Goal: Book appointment/travel/reservation

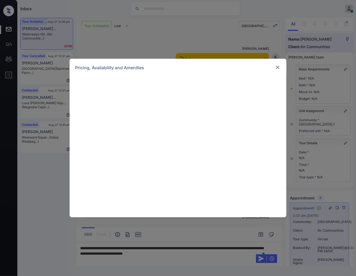
scroll to position [695, 0]
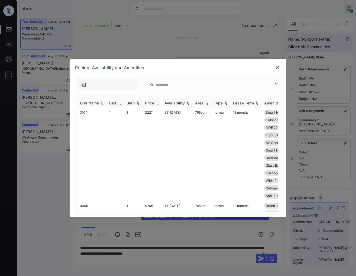
click at [157, 104] on img at bounding box center [157, 103] width 5 height 4
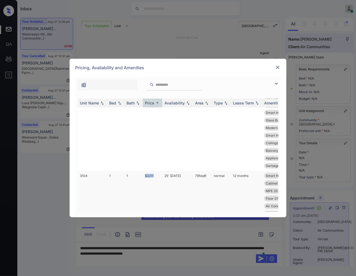
drag, startPoint x: 157, startPoint y: 174, endPoint x: 144, endPoint y: 174, distance: 13.8
click at [144, 174] on td "$2211" at bounding box center [153, 218] width 20 height 94
copy td "$2211"
click at [278, 67] on img at bounding box center [277, 67] width 5 height 5
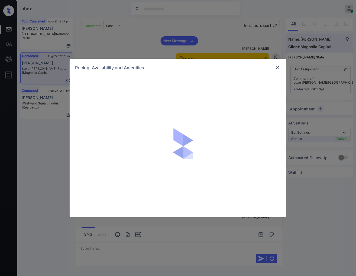
scroll to position [2659, 0]
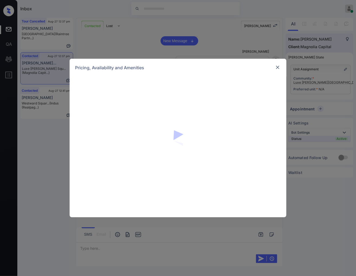
click at [278, 68] on img at bounding box center [277, 67] width 5 height 5
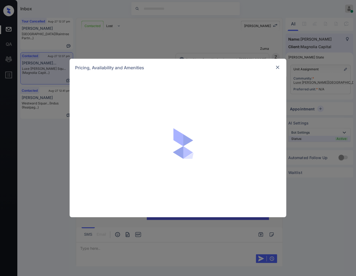
scroll to position [270, 0]
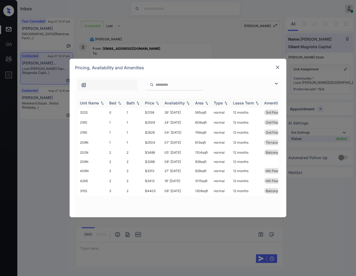
click at [158, 102] on img at bounding box center [157, 103] width 5 height 4
drag, startPoint x: 160, startPoint y: 124, endPoint x: 145, endPoint y: 122, distance: 15.6
click at [145, 122] on td "$2504" at bounding box center [153, 123] width 20 height 10
copy td "$2504"
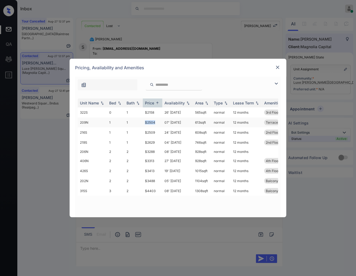
click at [154, 122] on td "$2504" at bounding box center [153, 123] width 20 height 10
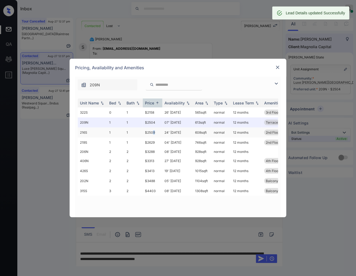
click at [153, 132] on td "$2509" at bounding box center [153, 133] width 20 height 10
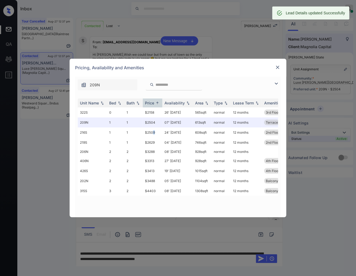
scroll to position [306, 0]
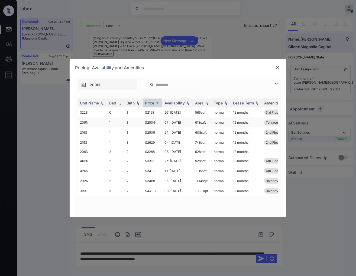
click at [169, 123] on td "07' Oct 25" at bounding box center [177, 123] width 31 height 10
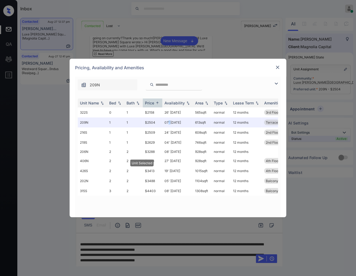
click at [279, 66] on img at bounding box center [277, 67] width 5 height 5
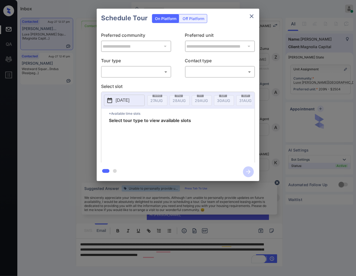
scroll to position [341, 0]
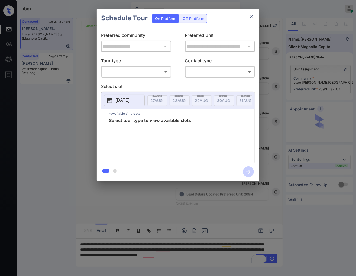
click at [147, 71] on body "Inbox Caroline Dacanay Online Set yourself offline Set yourself on break Profil…" at bounding box center [178, 138] width 356 height 276
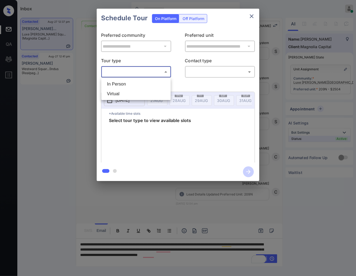
click at [250, 16] on div at bounding box center [178, 138] width 356 height 276
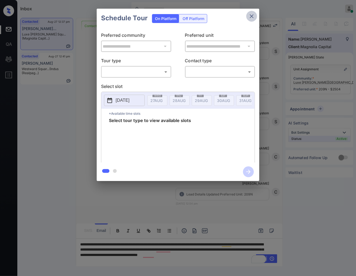
click at [250, 17] on icon "close" at bounding box center [252, 16] width 7 height 7
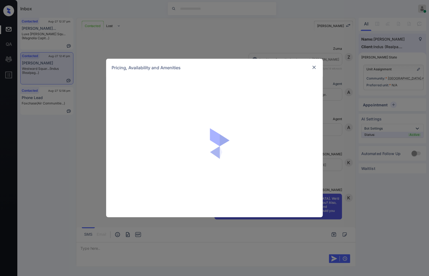
scroll to position [465, 0]
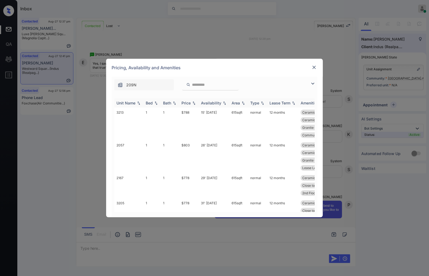
click at [195, 103] on img at bounding box center [193, 103] width 5 height 4
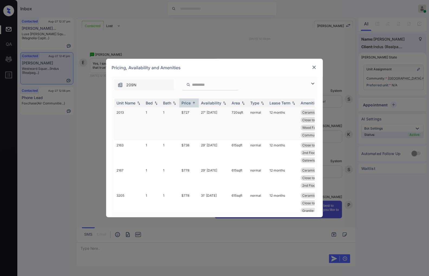
click at [192, 111] on td "$727" at bounding box center [189, 124] width 20 height 33
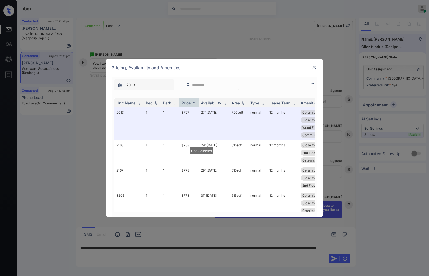
click at [313, 68] on img at bounding box center [314, 67] width 5 height 5
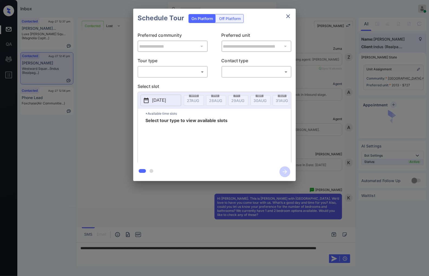
scroll to position [465, 0]
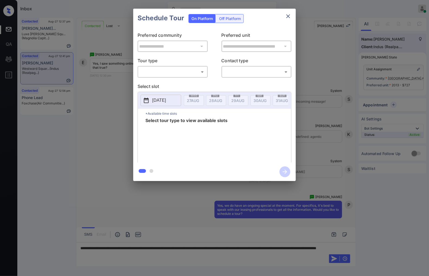
click at [193, 71] on body "Inbox Caroline Dacanay Online Set yourself offline Set yourself on break Profil…" at bounding box center [214, 138] width 429 height 276
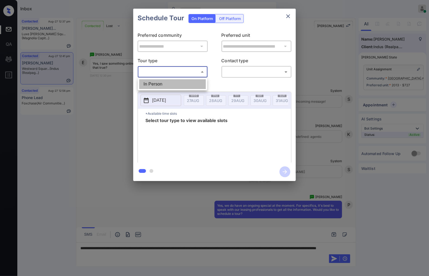
drag, startPoint x: 192, startPoint y: 86, endPoint x: 226, endPoint y: 73, distance: 36.6
click at [192, 86] on li "In Person" at bounding box center [172, 84] width 67 height 10
type input "********"
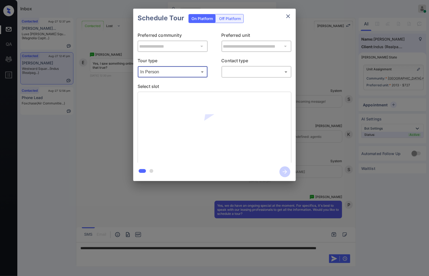
click at [231, 72] on body "Inbox Caroline Dacanay Online Set yourself offline Set yourself on break Profil…" at bounding box center [214, 138] width 429 height 276
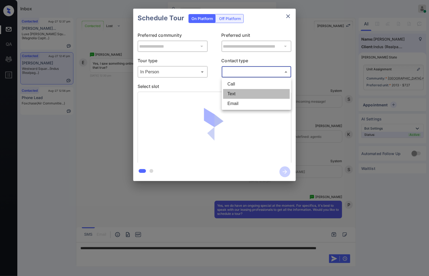
click at [238, 89] on li "Text" at bounding box center [256, 94] width 67 height 10
type input "****"
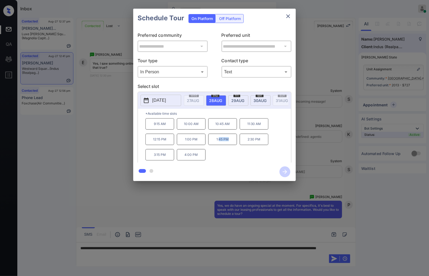
drag, startPoint x: 233, startPoint y: 143, endPoint x: 220, endPoint y: 144, distance: 12.8
click at [220, 144] on p "1:45 PM" at bounding box center [222, 139] width 29 height 11
drag, startPoint x: 200, startPoint y: 158, endPoint x: 185, endPoint y: 158, distance: 15.5
click at [185, 158] on p "4:00 PM" at bounding box center [191, 154] width 29 height 11
copy p "4:00 PM"
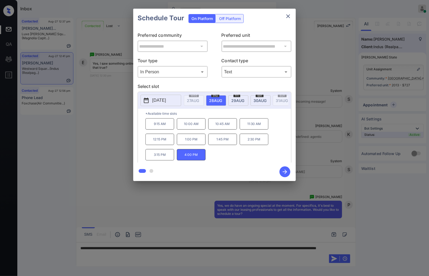
click at [157, 202] on div at bounding box center [214, 138] width 429 height 276
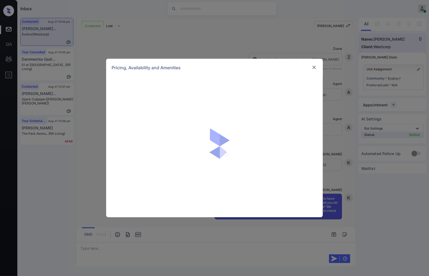
scroll to position [197, 0]
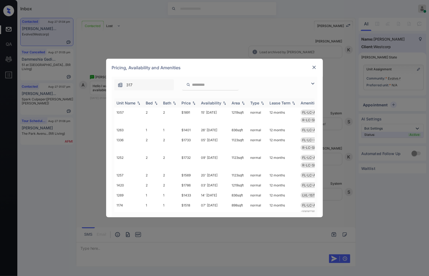
click at [195, 102] on img at bounding box center [193, 103] width 5 height 4
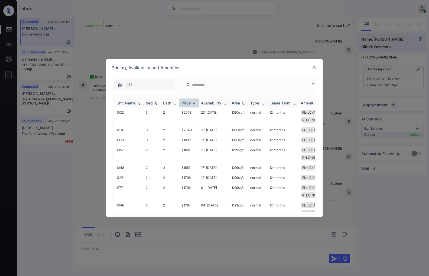
click at [195, 102] on img at bounding box center [193, 103] width 5 height 4
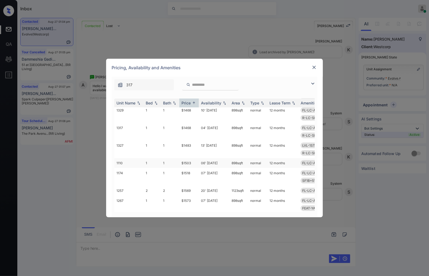
scroll to position [211, 0]
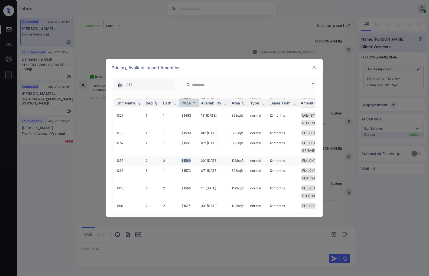
drag, startPoint x: 195, startPoint y: 145, endPoint x: 177, endPoint y: 144, distance: 18.4
click at [177, 156] on tr "1257 2 2 $1569 20' Jun 25 1123 sqft normal 12 months FL-LC-ALL-2B LVL-1ST-2B SF…" at bounding box center [255, 161] width 283 height 10
copy tr "$1569"
click at [189, 156] on td "$1569" at bounding box center [189, 161] width 20 height 10
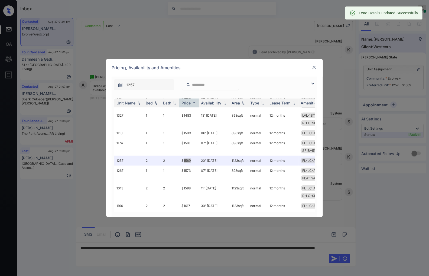
scroll to position [233, 0]
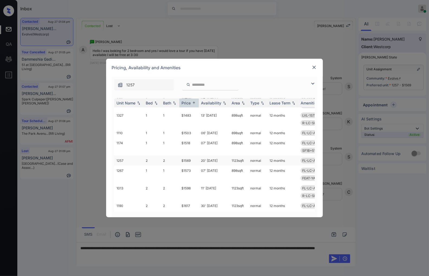
click at [201, 156] on td "20' Jun 25" at bounding box center [214, 161] width 31 height 10
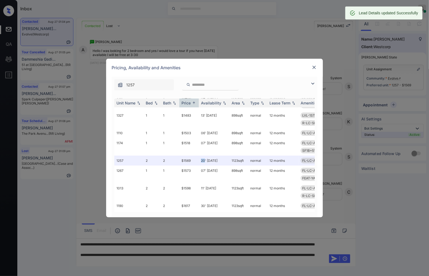
click at [314, 65] on img at bounding box center [314, 67] width 5 height 5
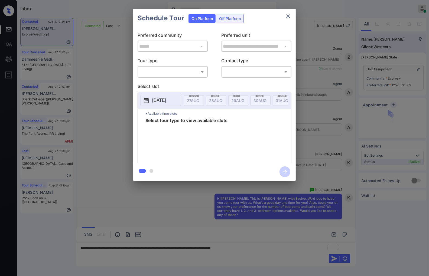
scroll to position [148, 0]
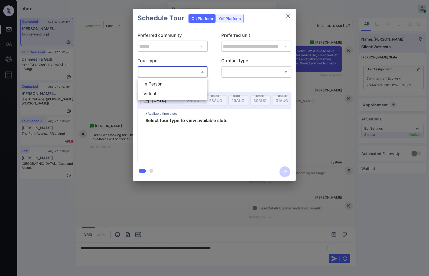
click at [190, 74] on body "Inbox [PERSON_NAME] Online Set yourself offline Set yourself on break Profile S…" at bounding box center [214, 138] width 429 height 276
click at [190, 85] on li "In Person" at bounding box center [172, 84] width 67 height 10
type input "********"
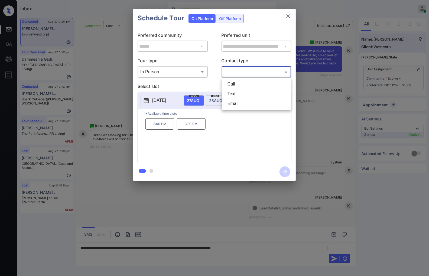
click at [233, 75] on body "Inbox [PERSON_NAME] Online Set yourself offline Set yourself on break Profile S…" at bounding box center [214, 138] width 429 height 276
click at [240, 91] on li "Text" at bounding box center [256, 94] width 67 height 10
type input "****"
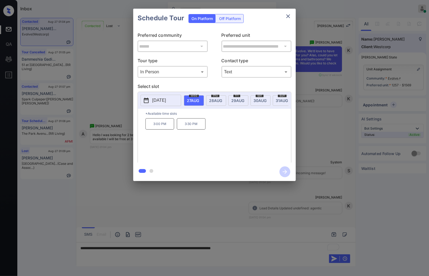
click at [263, 214] on div at bounding box center [214, 138] width 429 height 276
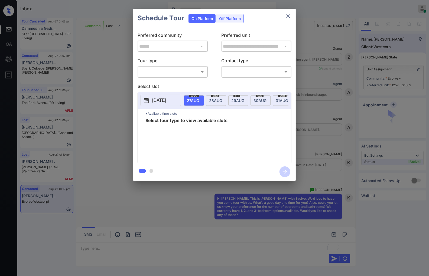
scroll to position [148, 0]
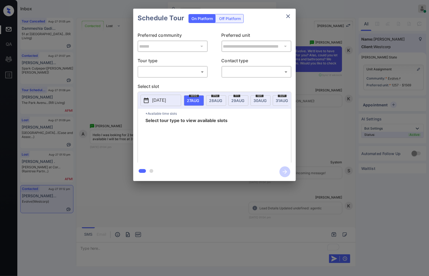
click at [160, 70] on body "Inbox [PERSON_NAME] Online Set yourself offline Set yourself on break Profile S…" at bounding box center [214, 138] width 429 height 276
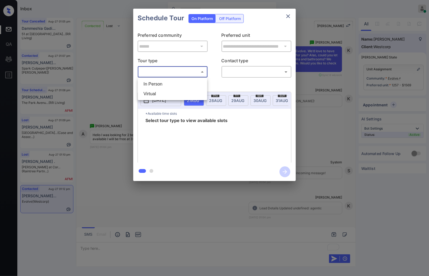
click at [161, 83] on li "In Person" at bounding box center [172, 84] width 67 height 10
type input "********"
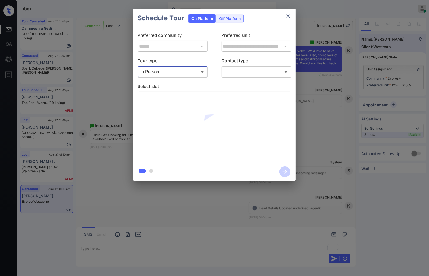
click at [233, 70] on body "Inbox Caroline Dacanay Online Set yourself offline Set yourself on break Profil…" at bounding box center [214, 138] width 429 height 276
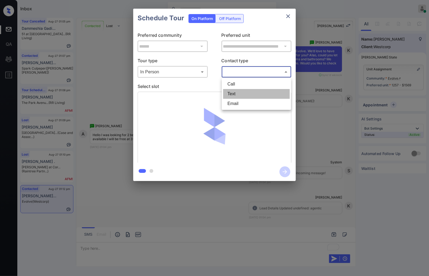
click at [240, 92] on li "Text" at bounding box center [256, 94] width 67 height 10
type input "****"
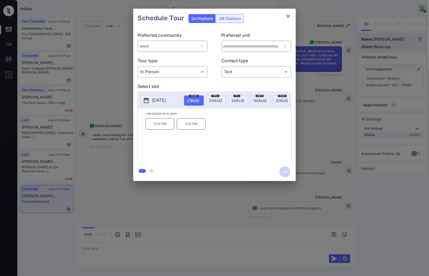
click at [180, 130] on p "3:30 PM" at bounding box center [191, 123] width 29 height 11
click at [285, 170] on icon "button" at bounding box center [285, 172] width 11 height 11
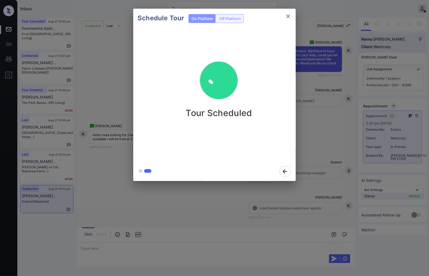
click at [323, 161] on div "Schedule Tour On Platform Off Platform Tour Scheduled" at bounding box center [214, 95] width 429 height 190
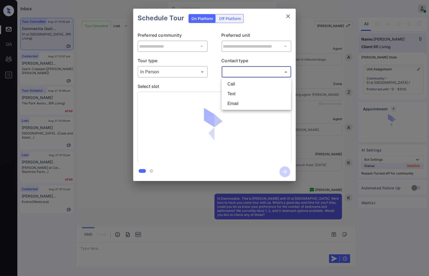
scroll to position [1899, 0]
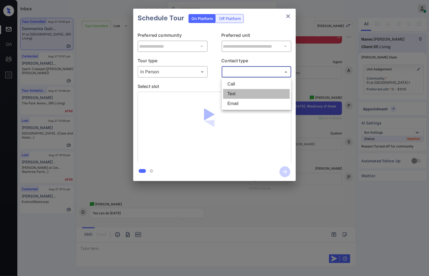
click at [240, 94] on li "Text" at bounding box center [256, 94] width 67 height 10
type input "****"
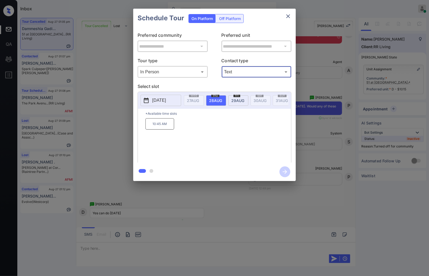
click at [314, 156] on div "**********" at bounding box center [214, 95] width 429 height 190
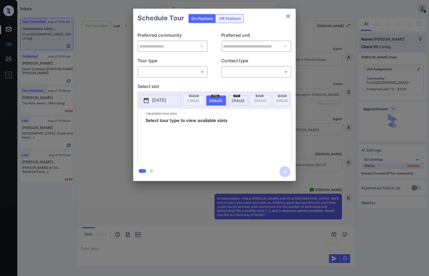
scroll to position [1990, 0]
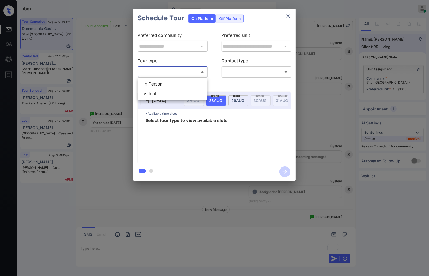
click at [166, 71] on body "Inbox [PERSON_NAME] Online Set yourself offline Set yourself on break Profile S…" at bounding box center [214, 138] width 429 height 276
click at [167, 83] on li "In Person" at bounding box center [172, 84] width 67 height 10
type input "********"
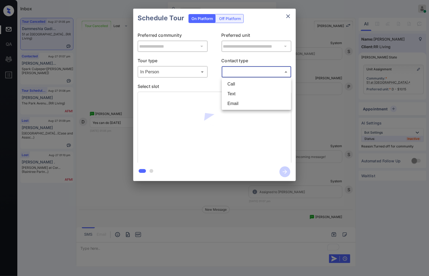
click at [244, 71] on body "Inbox Caroline Dacanay Online Set yourself offline Set yourself on break Profil…" at bounding box center [214, 138] width 429 height 276
click at [240, 91] on li "Text" at bounding box center [256, 94] width 67 height 10
type input "****"
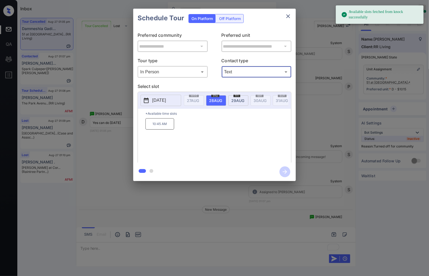
click at [158, 128] on p "10:45 AM" at bounding box center [160, 123] width 29 height 11
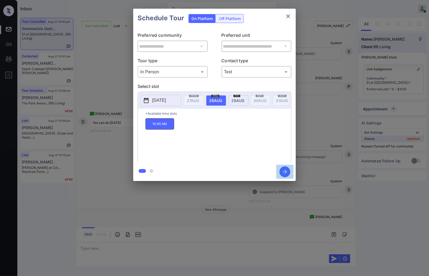
click at [284, 174] on icon "button" at bounding box center [285, 172] width 11 height 11
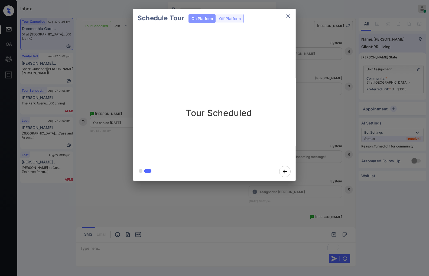
click at [349, 164] on div "Schedule Tour On Platform Off Platform Tour Scheduled" at bounding box center [214, 95] width 429 height 190
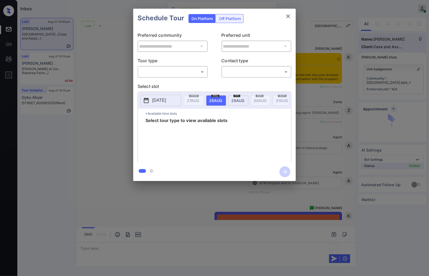
scroll to position [1102, 0]
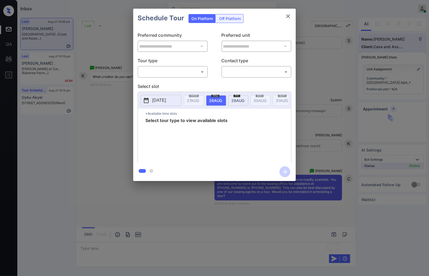
click at [172, 72] on body "Inbox [PERSON_NAME] Online Set yourself offline Set yourself on break Profile S…" at bounding box center [214, 138] width 429 height 276
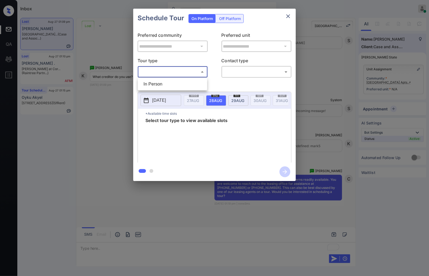
drag, startPoint x: 172, startPoint y: 84, endPoint x: 204, endPoint y: 81, distance: 32.7
click at [174, 84] on li "In Person" at bounding box center [172, 84] width 67 height 10
type input "********"
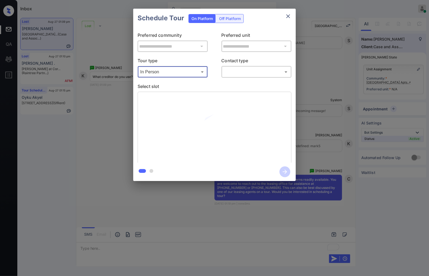
click at [246, 72] on body "Inbox [PERSON_NAME] Online Set yourself offline Set yourself on break Profile S…" at bounding box center [214, 138] width 429 height 276
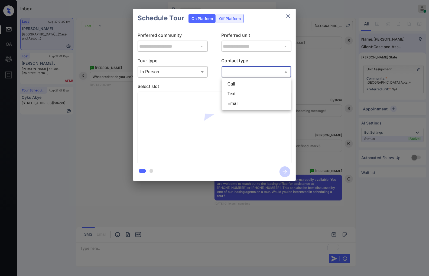
click at [247, 92] on li "Text" at bounding box center [256, 94] width 67 height 10
type input "****"
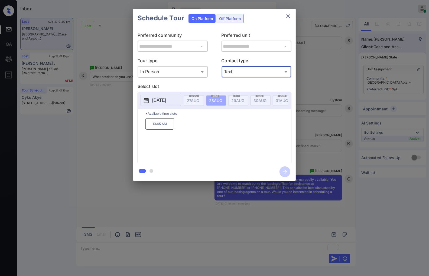
click at [165, 102] on p "[DATE]" at bounding box center [159, 100] width 14 height 7
click at [167, 129] on p "10:45 AM" at bounding box center [160, 123] width 29 height 11
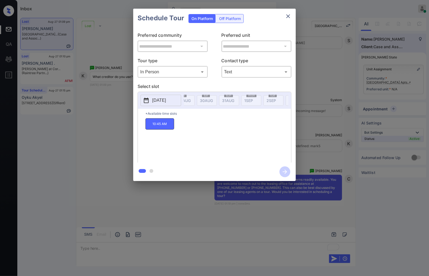
click at [166, 104] on p "[DATE]" at bounding box center [159, 100] width 14 height 7
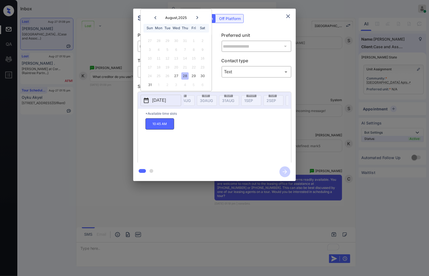
click at [195, 80] on div "24 25 26 27 28 29 30" at bounding box center [176, 76] width 67 height 9
click at [194, 75] on div "29" at bounding box center [193, 76] width 7 height 7
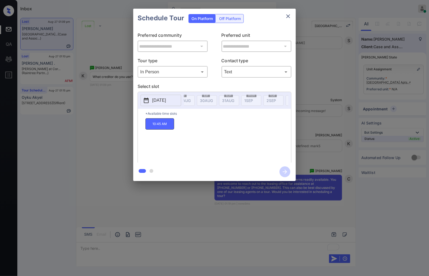
click at [359, 117] on div "**********" at bounding box center [214, 95] width 429 height 190
